Goal: Browse casually

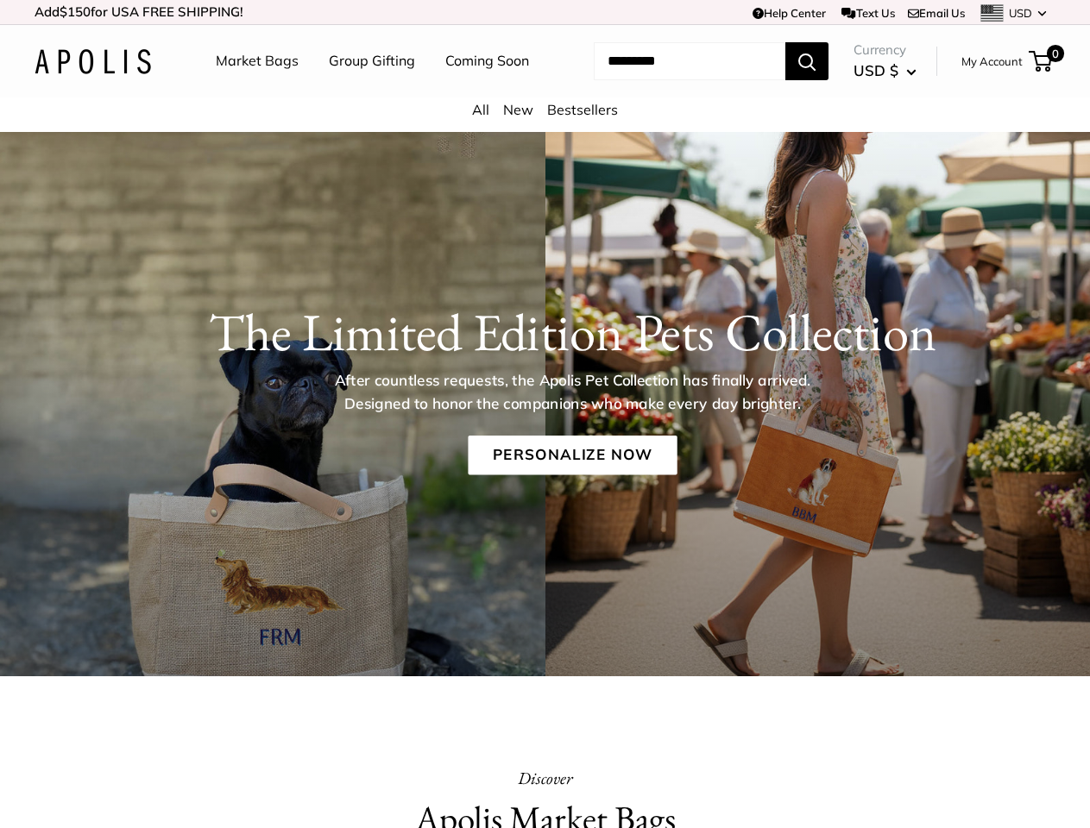
click at [545, 414] on p "After countless requests, the Apolis Pet Collection has finally arrived. Design…" at bounding box center [571, 392] width 533 height 46
click at [545, 12] on td "Help Center Text Us Email Us *** *** *** *** *** *** *** *** *** *** *** USD US…" at bounding box center [753, 12] width 604 height 24
click at [545, 89] on nav "Market Bags Group Gifting Coming Soon" at bounding box center [387, 61] width 412 height 55
click at [367, 89] on ul "Market Bags Group Gifting Coming Soon" at bounding box center [387, 61] width 343 height 55
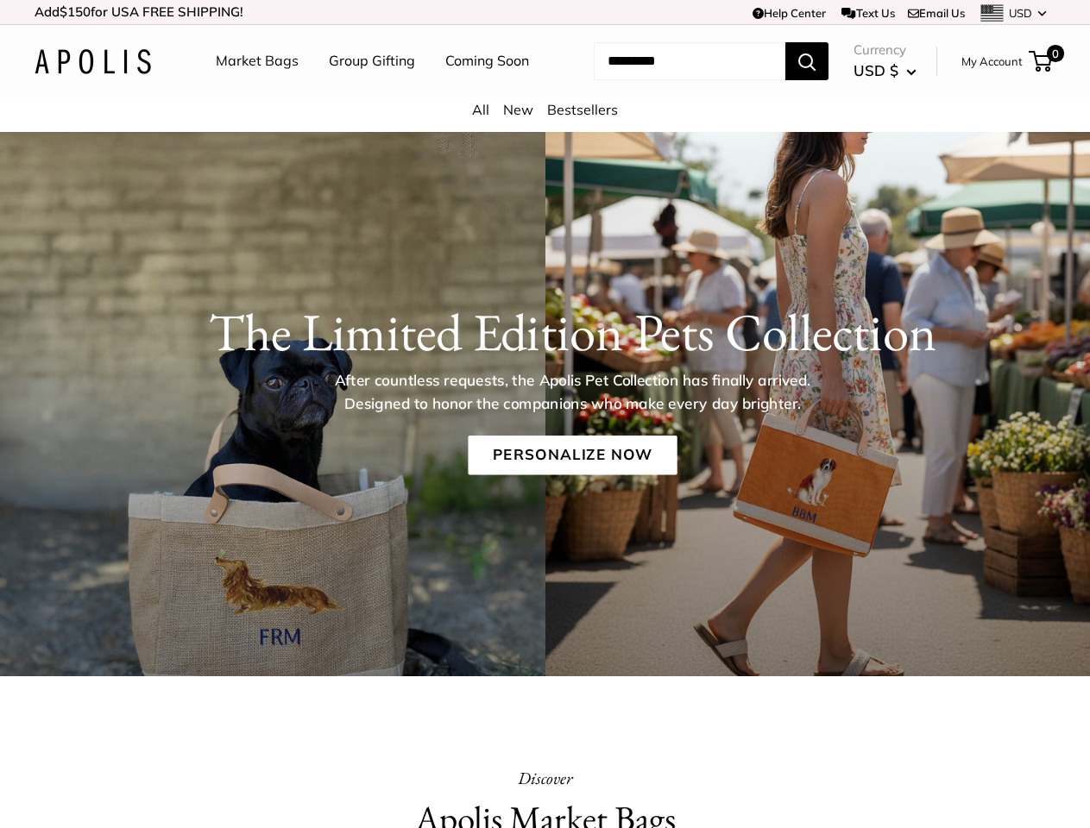
click at [669, 80] on input "Search..." at bounding box center [690, 61] width 192 height 38
click at [545, 415] on p "After countless requests, the Apolis Pet Collection has finally arrived. Design…" at bounding box center [571, 392] width 533 height 46
